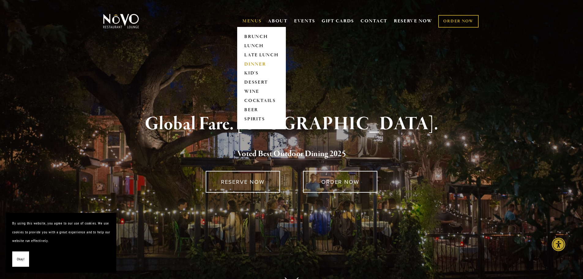
click at [254, 64] on link "DINNER" at bounding box center [261, 64] width 38 height 9
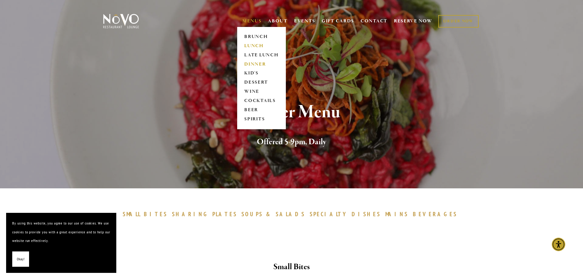
click at [251, 46] on link "LUNCH" at bounding box center [261, 45] width 38 height 9
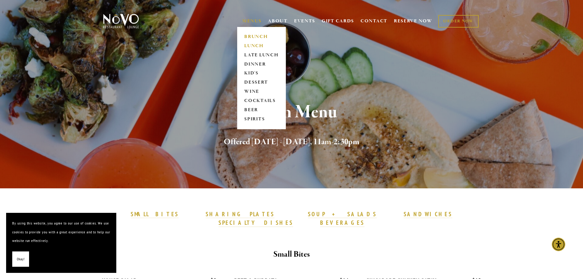
click at [257, 35] on link "BRUNCH" at bounding box center [261, 36] width 38 height 9
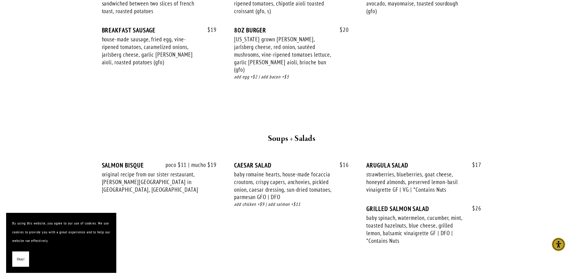
scroll to position [1006, 0]
